Goal: Information Seeking & Learning: Learn about a topic

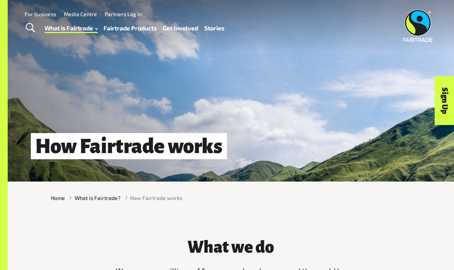
click at [29, 107] on div "How Fairtrade works" at bounding box center [231, 90] width 446 height 181
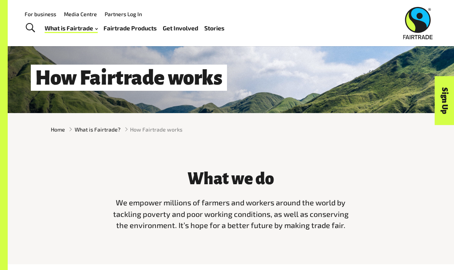
scroll to position [68, 0]
click at [133, 133] on span "How Fairtrade works" at bounding box center [156, 130] width 52 height 8
click at [136, 131] on span "How Fairtrade works" at bounding box center [156, 130] width 52 height 8
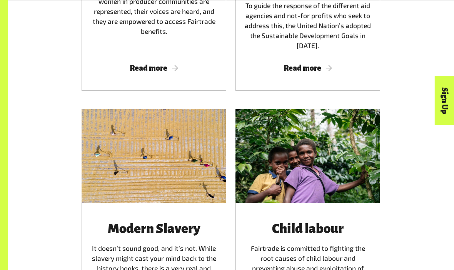
scroll to position [925, 0]
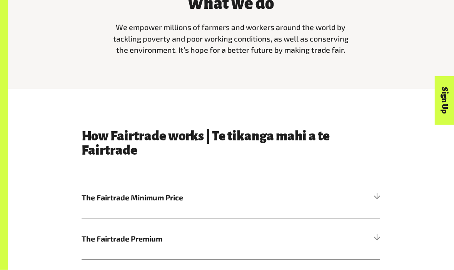
scroll to position [244, 0]
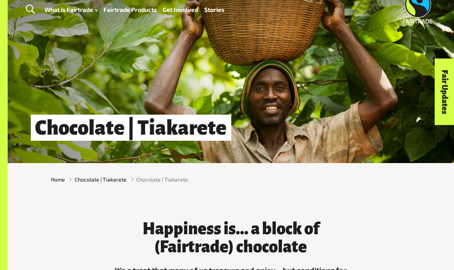
scroll to position [19, 0]
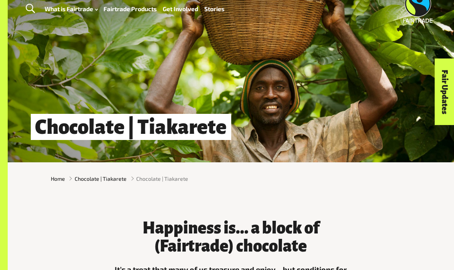
click at [420, 20] on img at bounding box center [417, 6] width 30 height 32
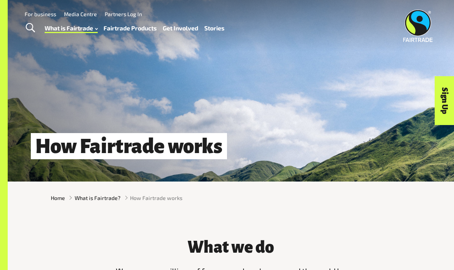
click at [161, 73] on div "How Fairtrade works" at bounding box center [231, 90] width 446 height 181
click at [121, 27] on link "Fairtrade Products" at bounding box center [129, 28] width 53 height 11
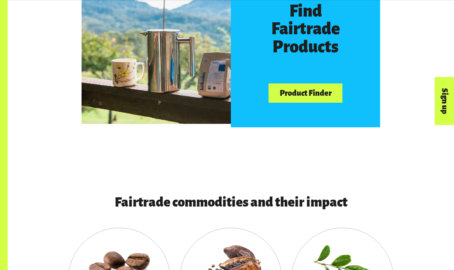
scroll to position [596, 0]
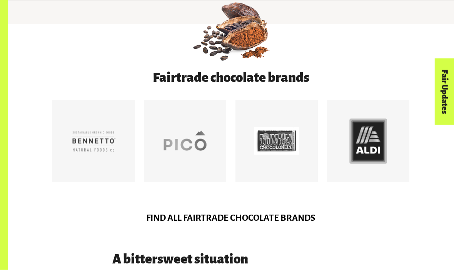
scroll to position [338, 0]
